Goal: Information Seeking & Learning: Compare options

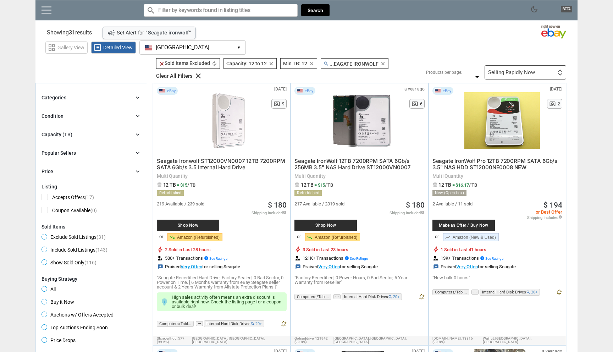
click at [47, 13] on link at bounding box center [47, 9] width 10 height 7
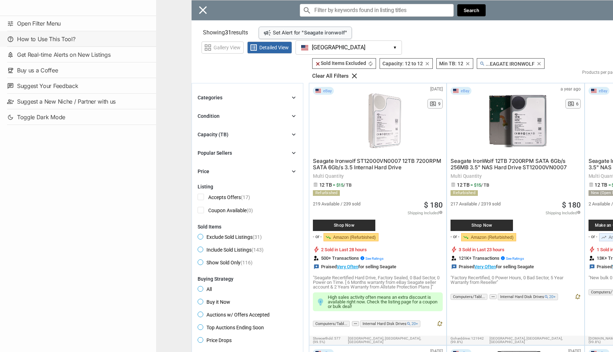
click at [60, 39] on link "help How to Use This Tool?" at bounding box center [78, 39] width 156 height 16
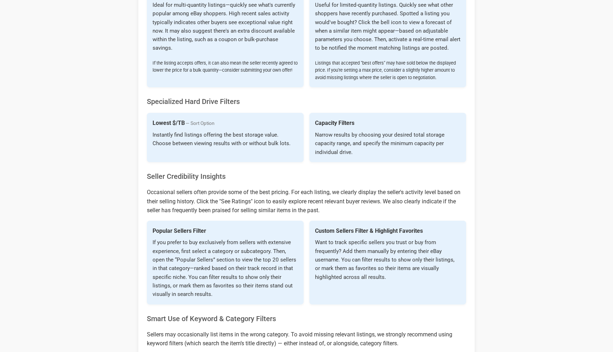
scroll to position [134, 0]
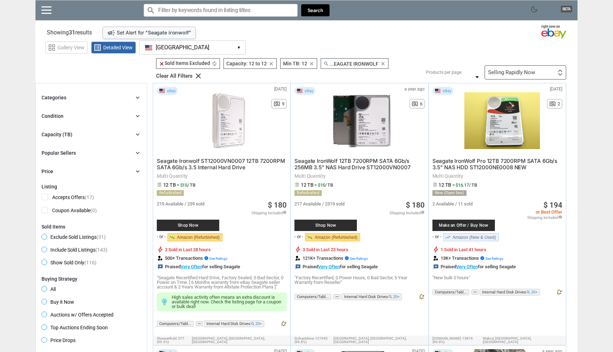
click at [199, 49] on button "[GEOGRAPHIC_DATA] [GEOGRAPHIC_DATA] ▾" at bounding box center [192, 47] width 106 height 14
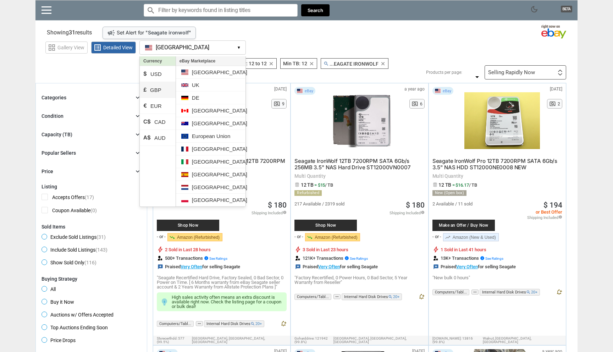
click at [158, 90] on li "£ GBP" at bounding box center [158, 90] width 36 height 16
click at [194, 87] on li "UK" at bounding box center [211, 85] width 70 height 13
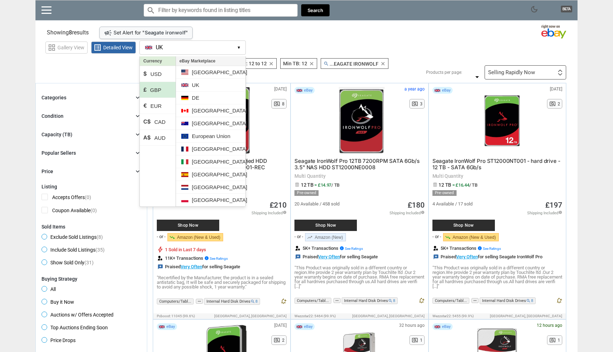
click at [292, 31] on section "Showing 8 results Loading Results .. campaign Set Alert for " Seagate ironwolf …" at bounding box center [306, 31] width 542 height 14
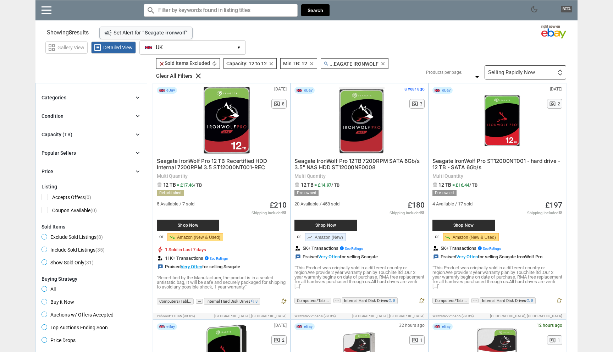
click at [314, 223] on span "Shop Now" at bounding box center [325, 225] width 55 height 4
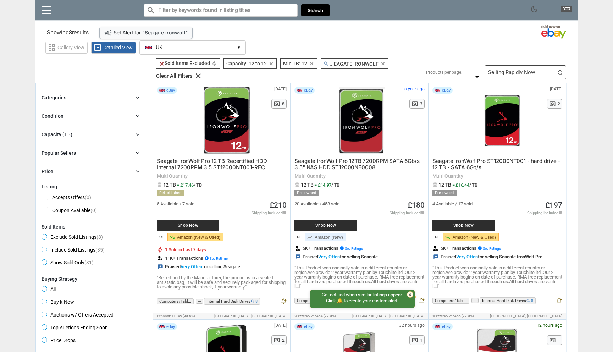
click at [504, 67] on div "Selling Rapidly Now First or Last Chance to Buy Recently Listed Selling Rapidly…" at bounding box center [526, 72] width 82 height 14
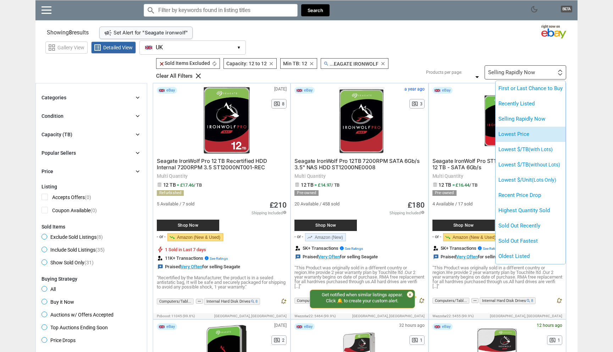
click at [514, 132] on li "Lowest Price" at bounding box center [531, 134] width 70 height 15
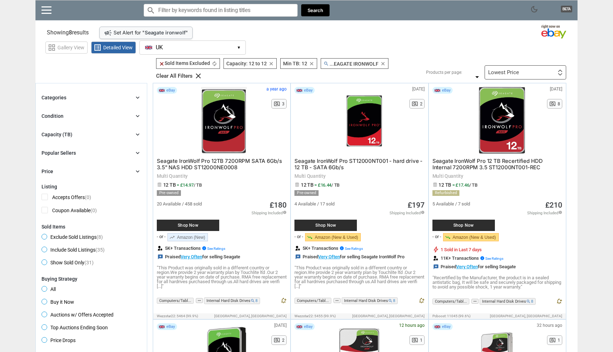
click at [382, 64] on icon "clear" at bounding box center [382, 63] width 5 height 5
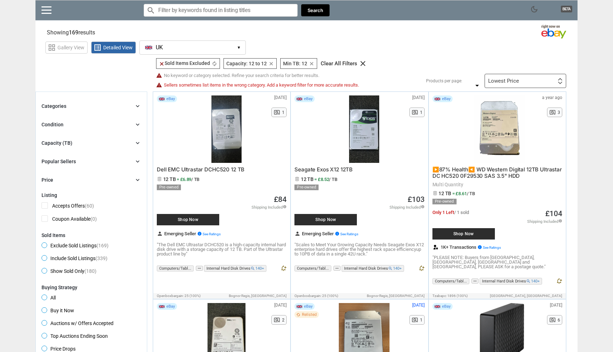
scroll to position [9, 0]
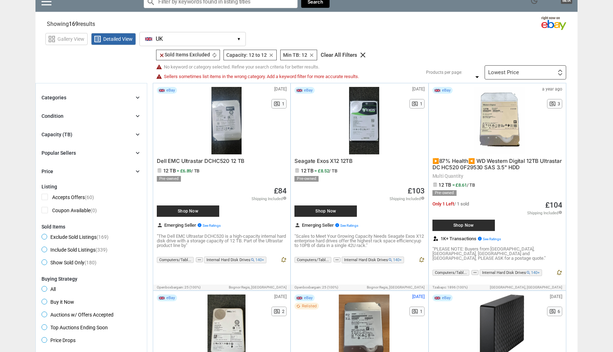
click at [358, 130] on div at bounding box center [364, 120] width 76 height 67
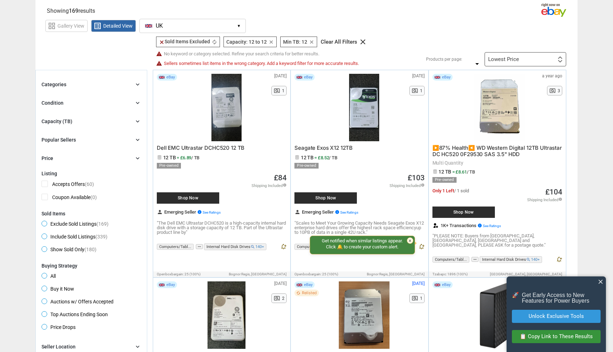
scroll to position [33, 0]
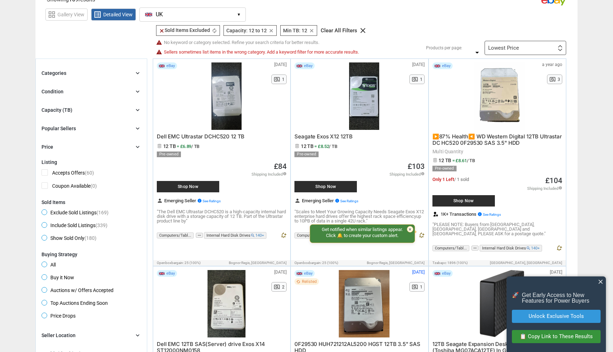
click at [288, 254] on div "eBay 16 days ago N/A pageview 1 Dell EMC Ultrastar DCHC520 12 TB 12 TB = £6.89 …" at bounding box center [222, 163] width 138 height 208
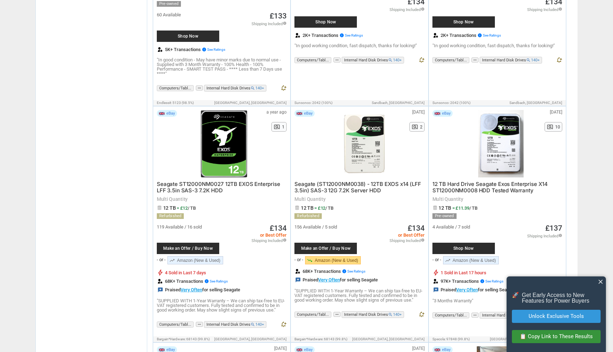
scroll to position [1141, 0]
